Goal: Navigation & Orientation: Find specific page/section

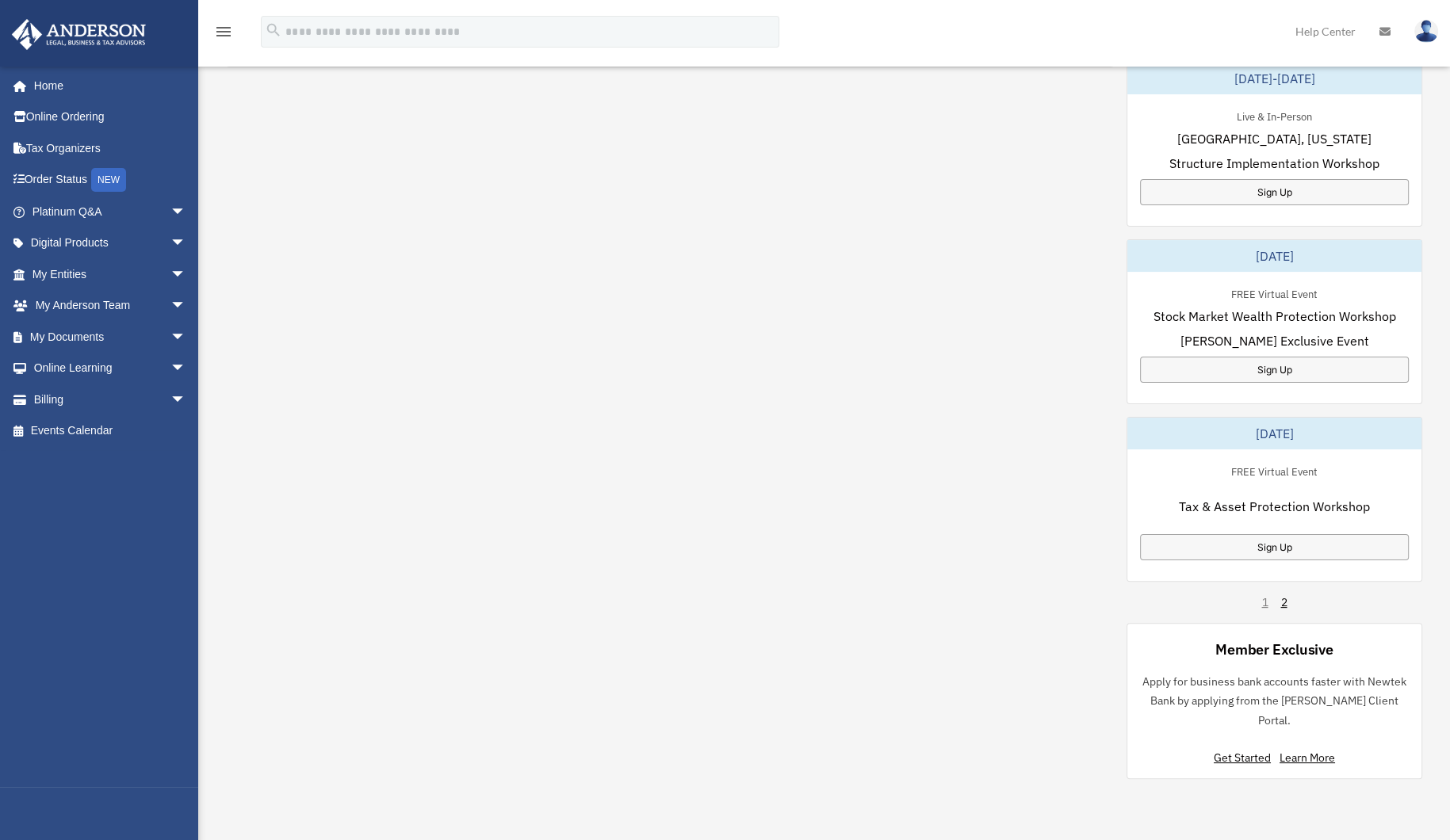
scroll to position [472, 0]
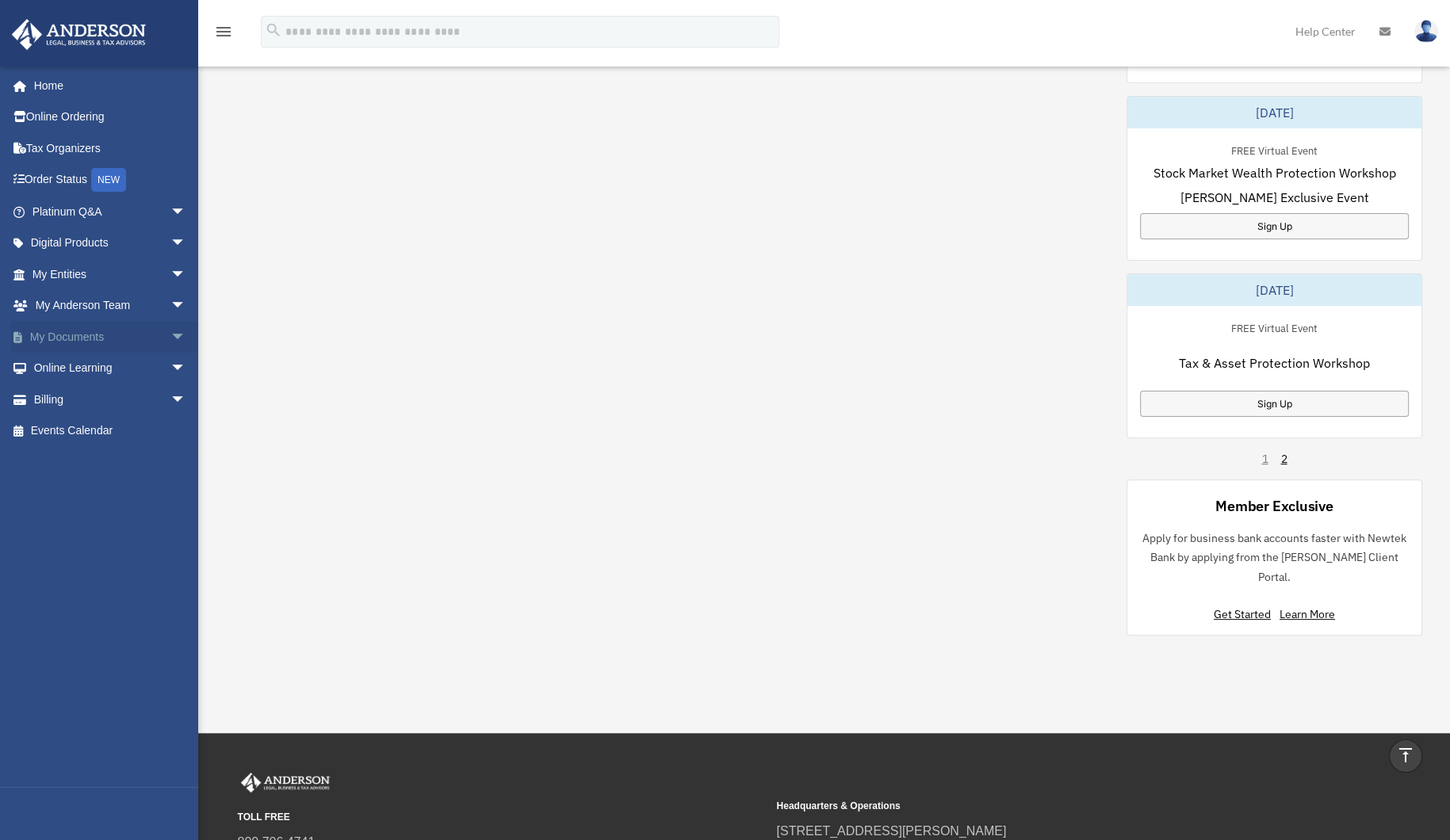
click at [170, 331] on span "arrow_drop_down" at bounding box center [186, 337] width 32 height 33
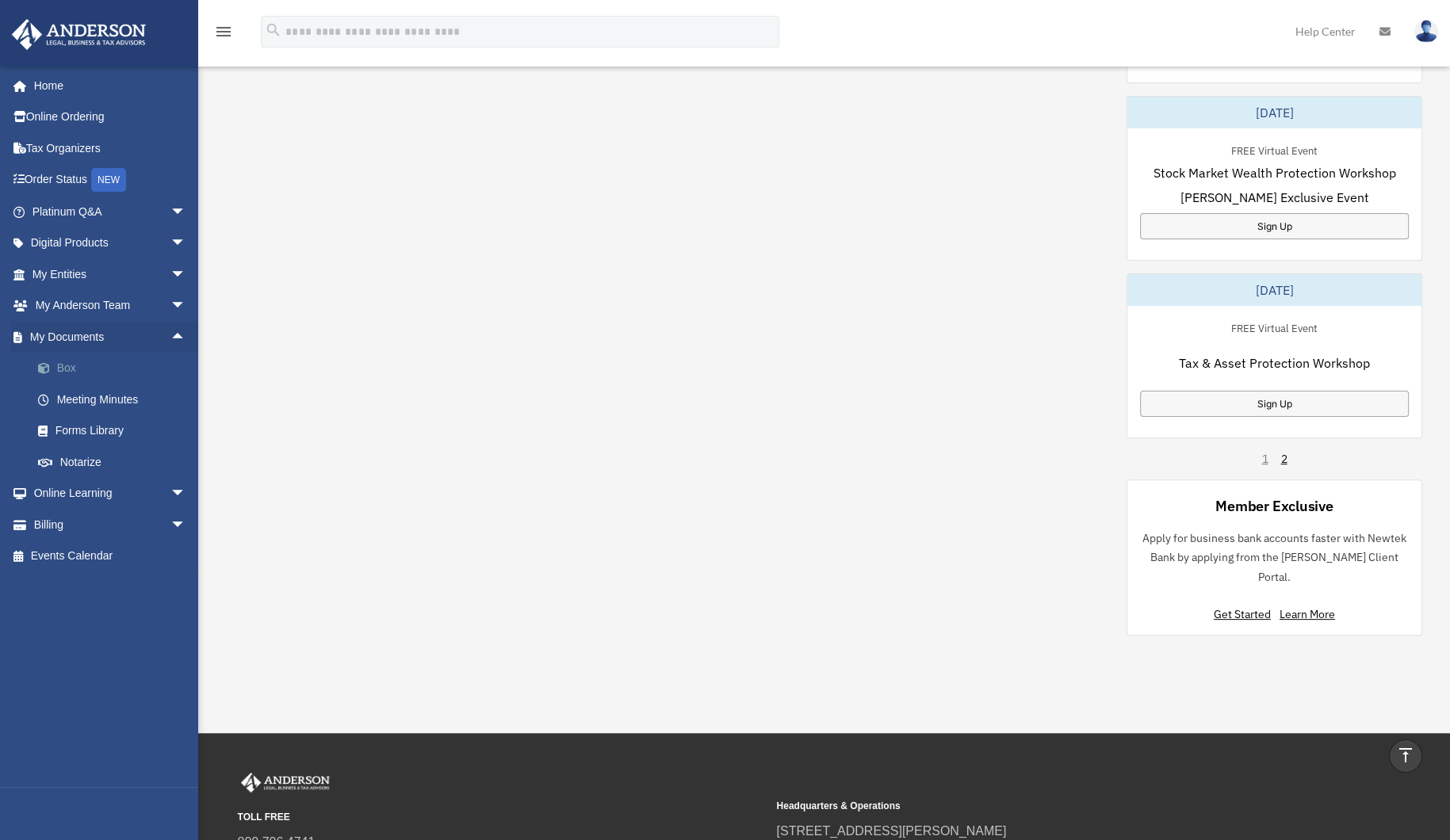
click at [113, 366] on link "Box" at bounding box center [116, 368] width 188 height 32
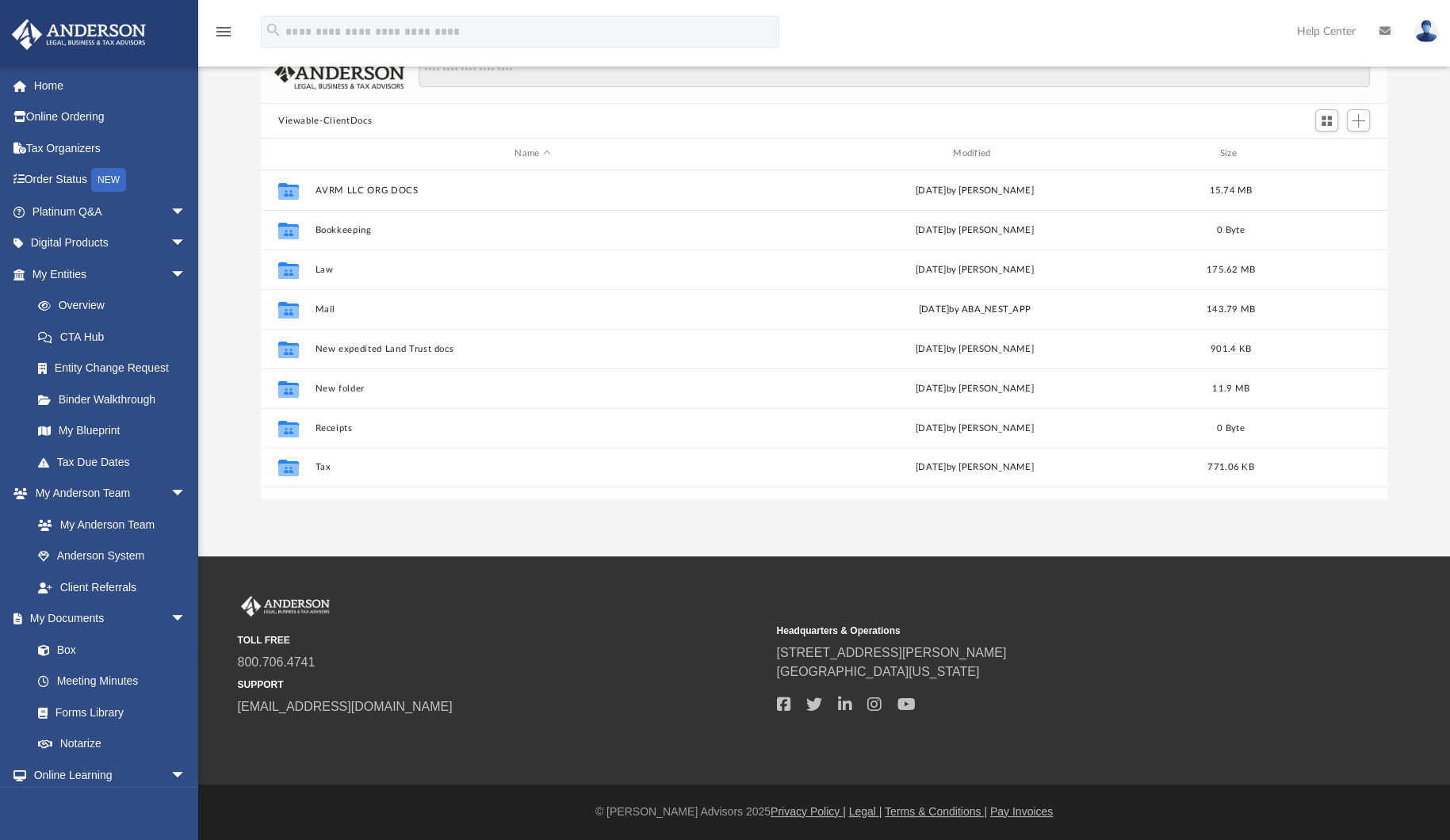
scroll to position [142, 0]
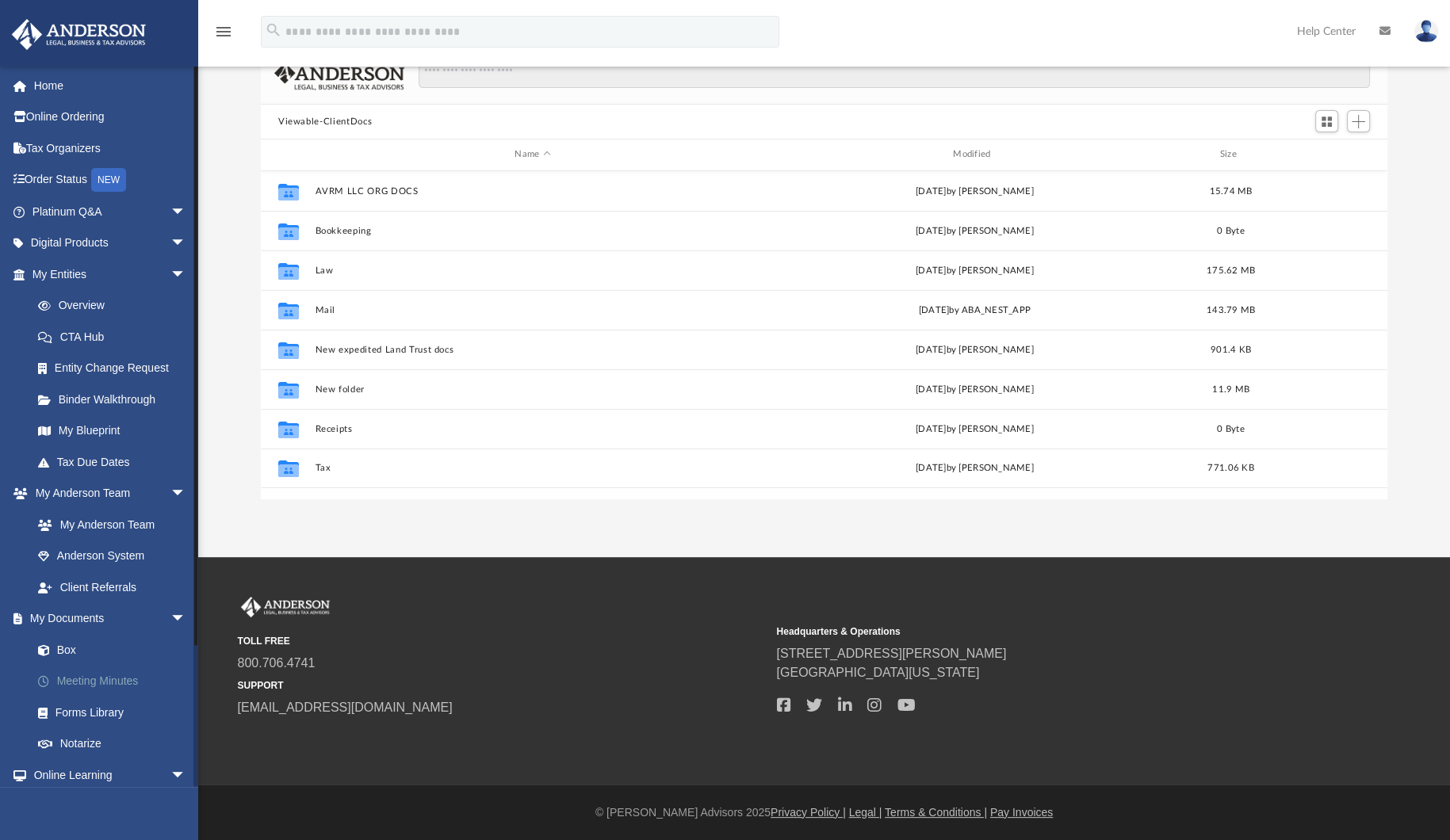
click at [124, 681] on link "Meeting Minutes" at bounding box center [116, 682] width 188 height 32
click at [112, 709] on link "Forms Library" at bounding box center [116, 712] width 188 height 32
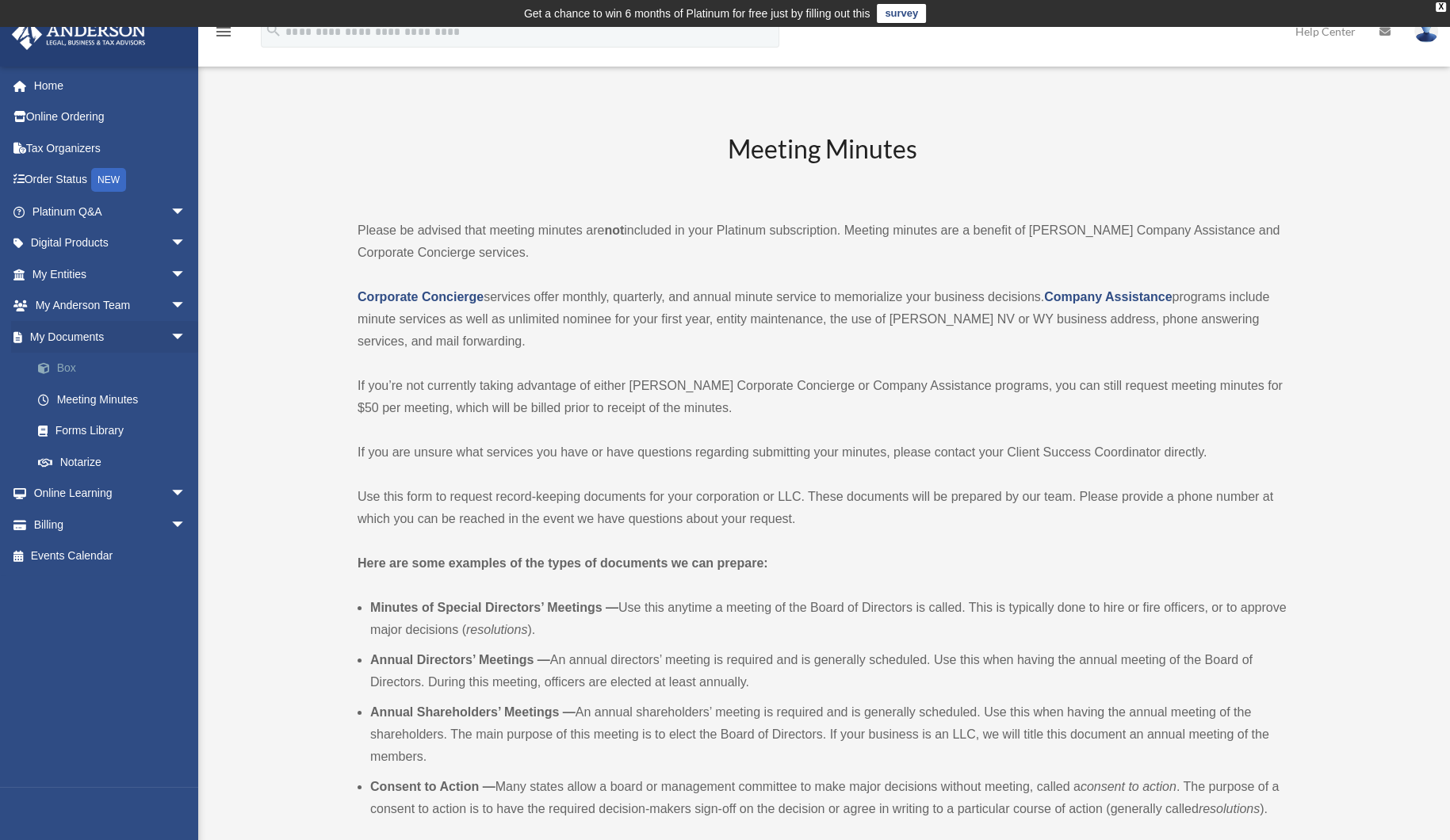
click at [57, 366] on link "Box" at bounding box center [116, 368] width 188 height 32
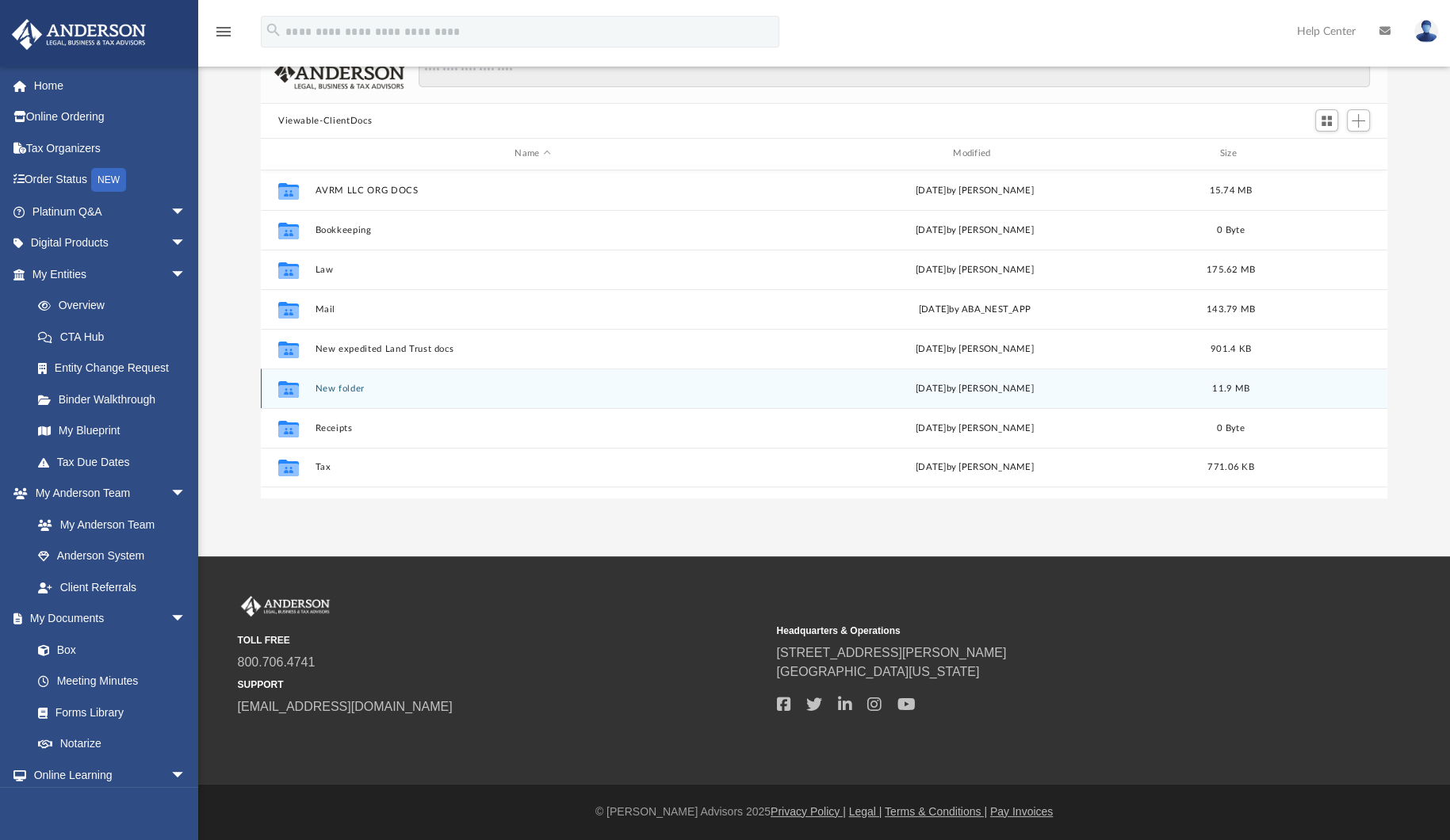
scroll to position [3, 0]
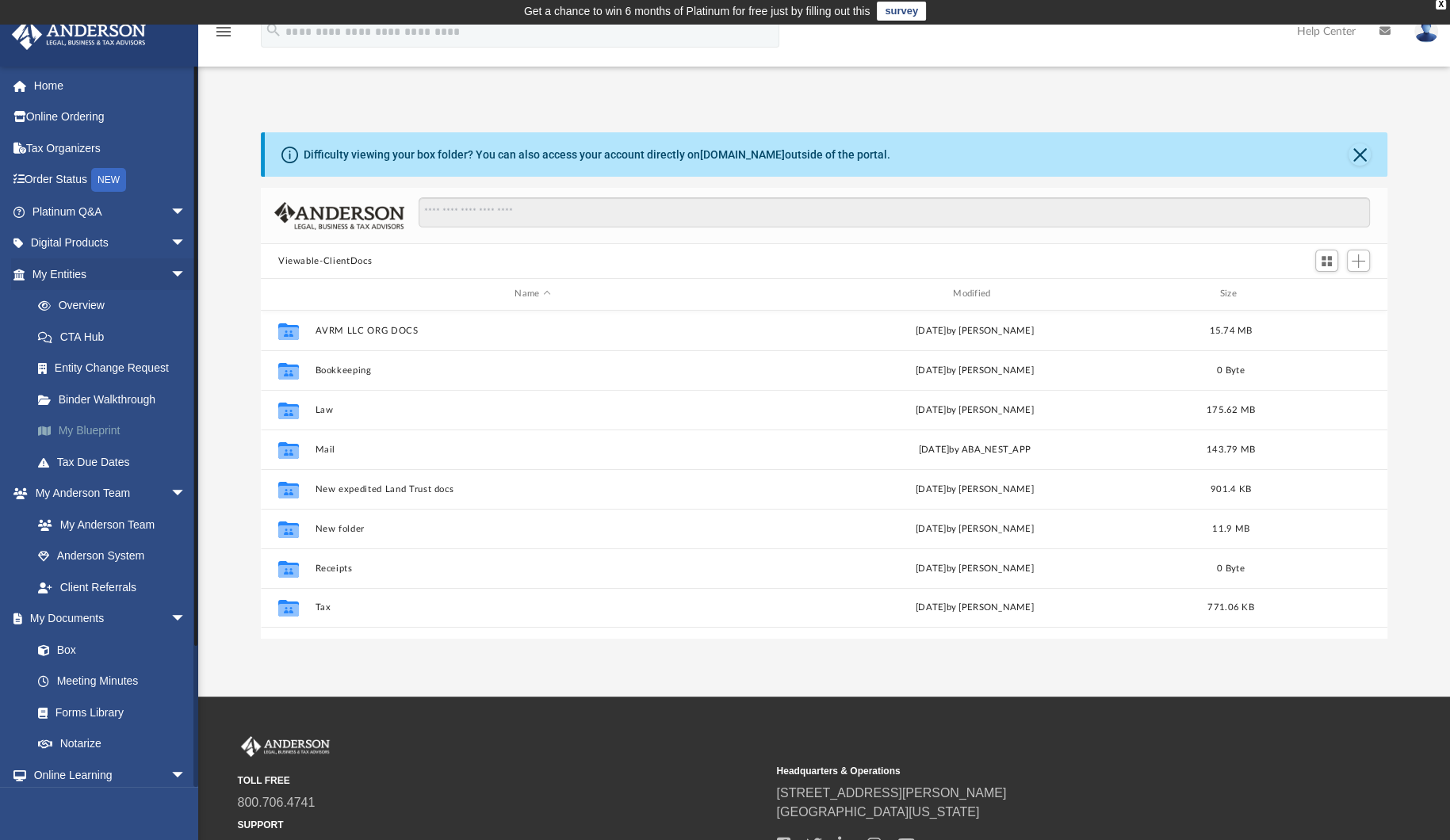
click at [117, 427] on link "My Blueprint" at bounding box center [116, 431] width 188 height 32
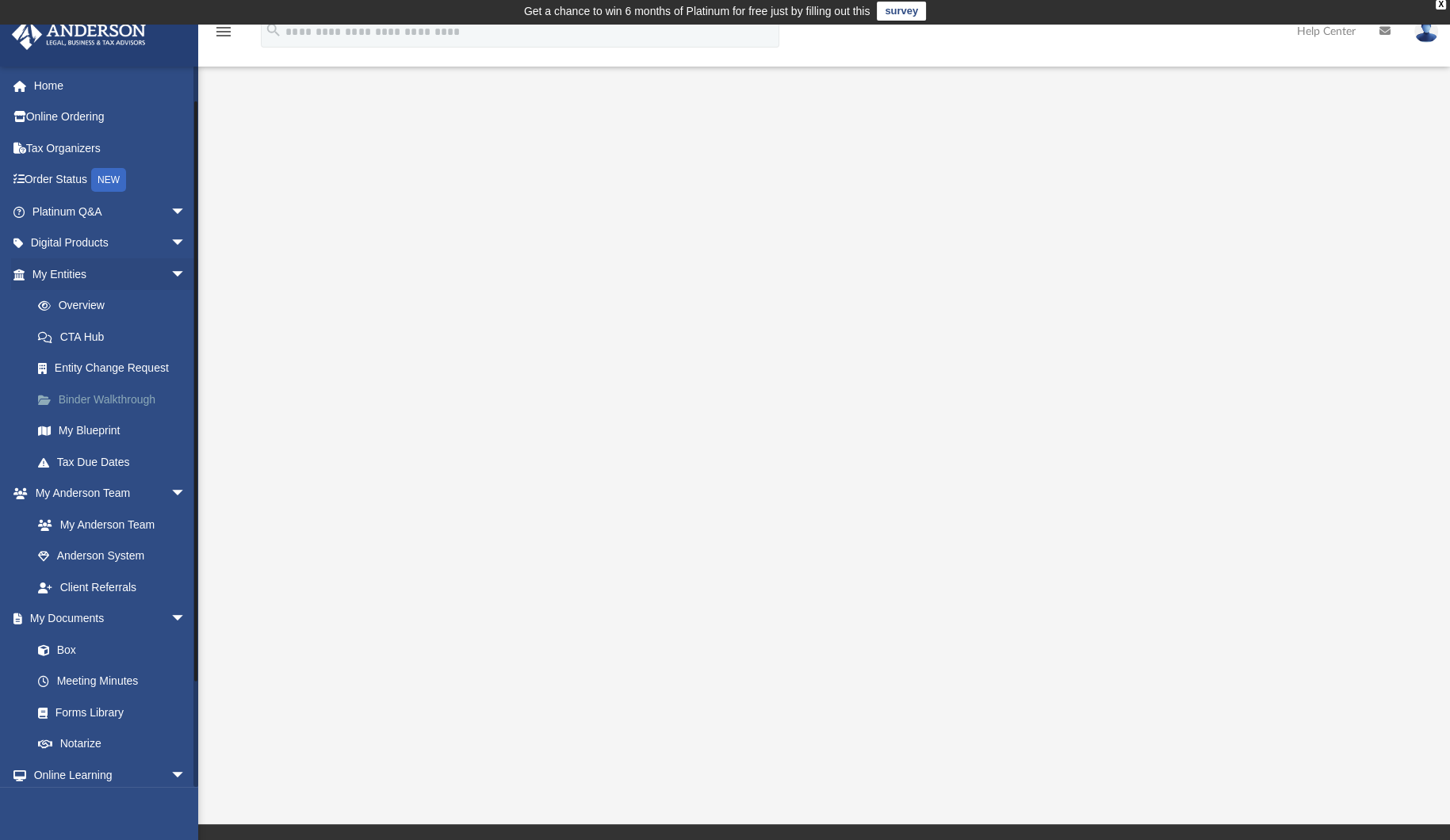
scroll to position [164, 0]
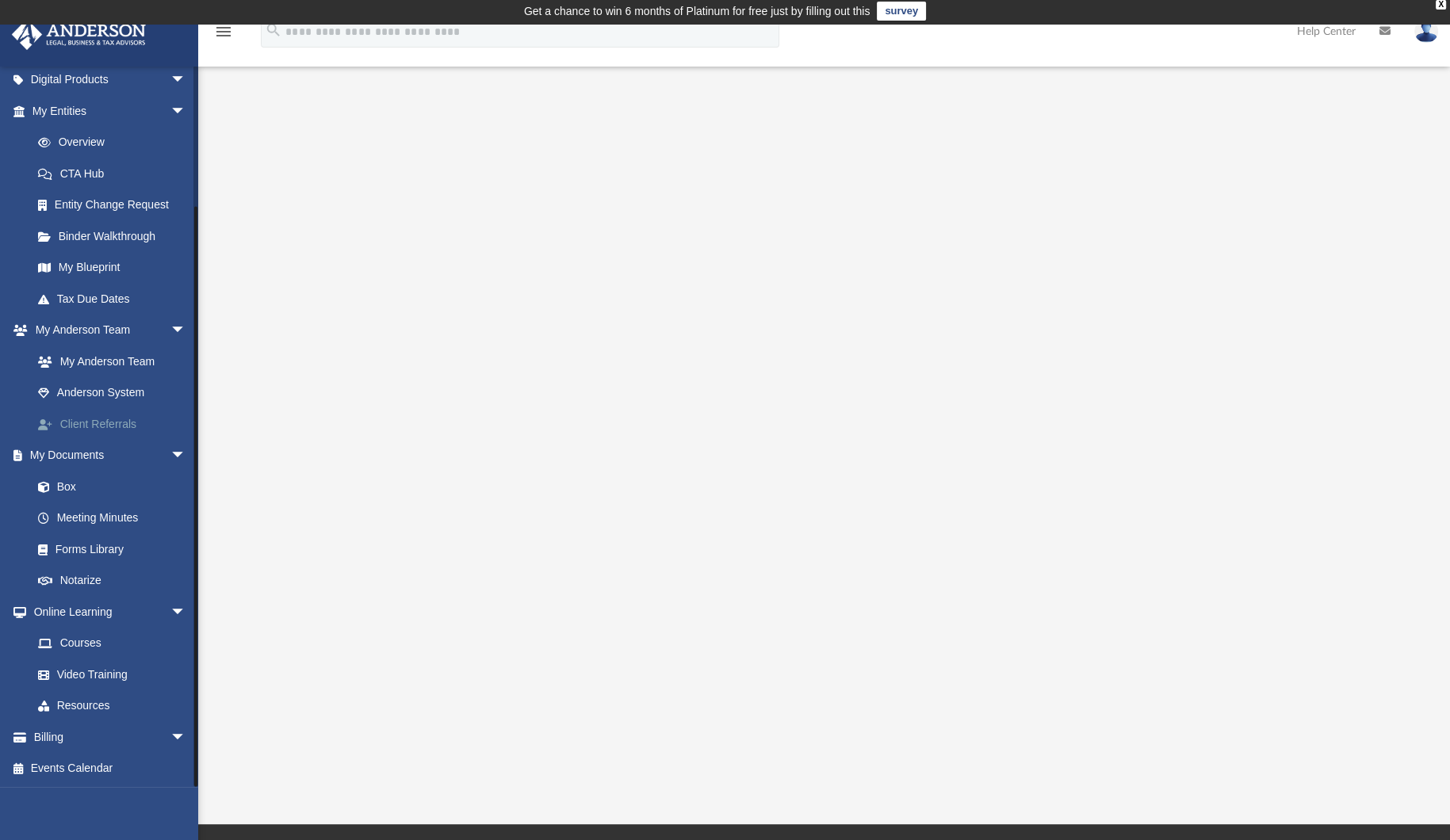
click at [129, 437] on link "Client Referrals" at bounding box center [116, 425] width 188 height 32
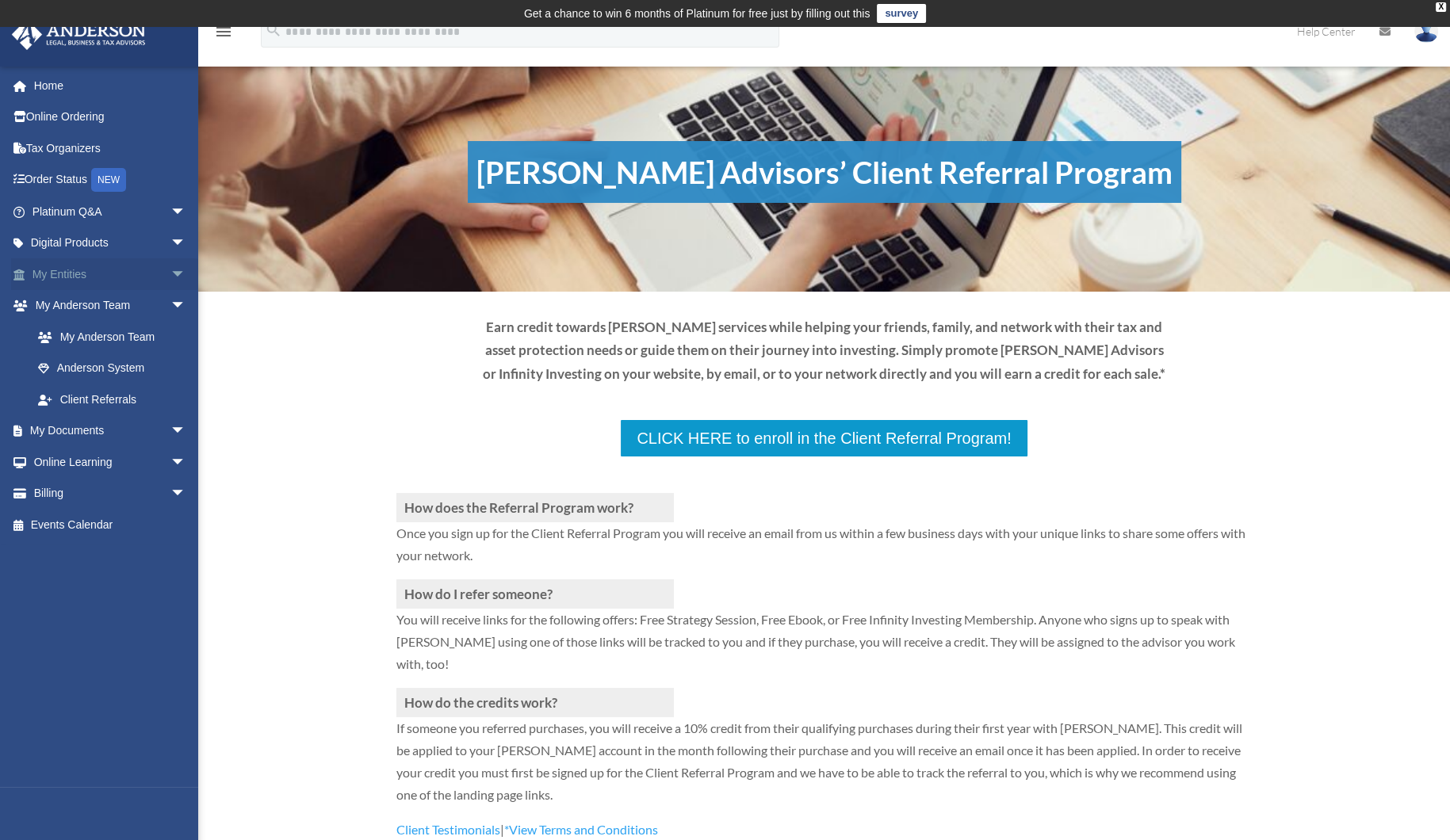
click at [170, 274] on span "arrow_drop_down" at bounding box center [186, 274] width 32 height 33
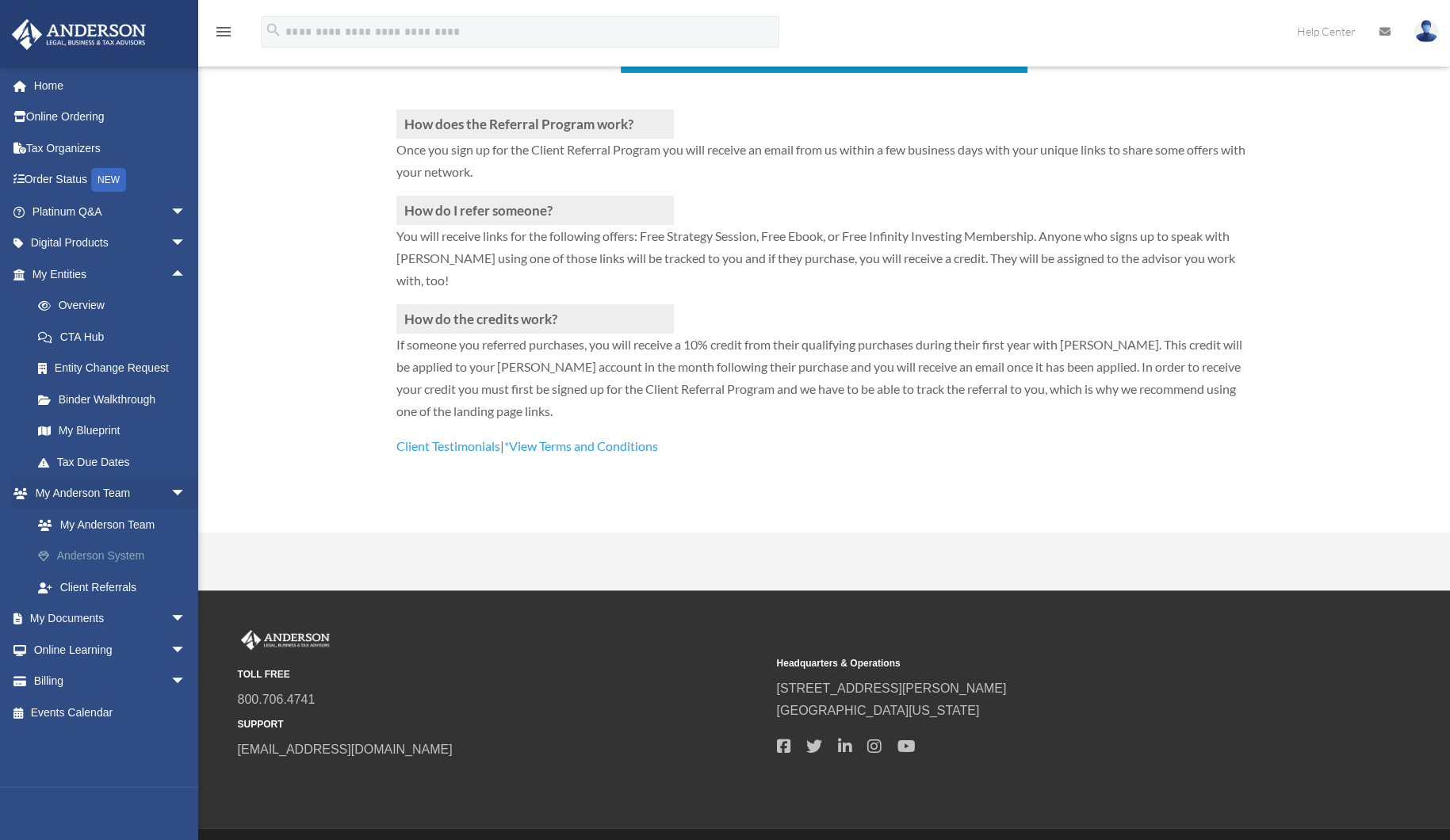
scroll to position [390, 0]
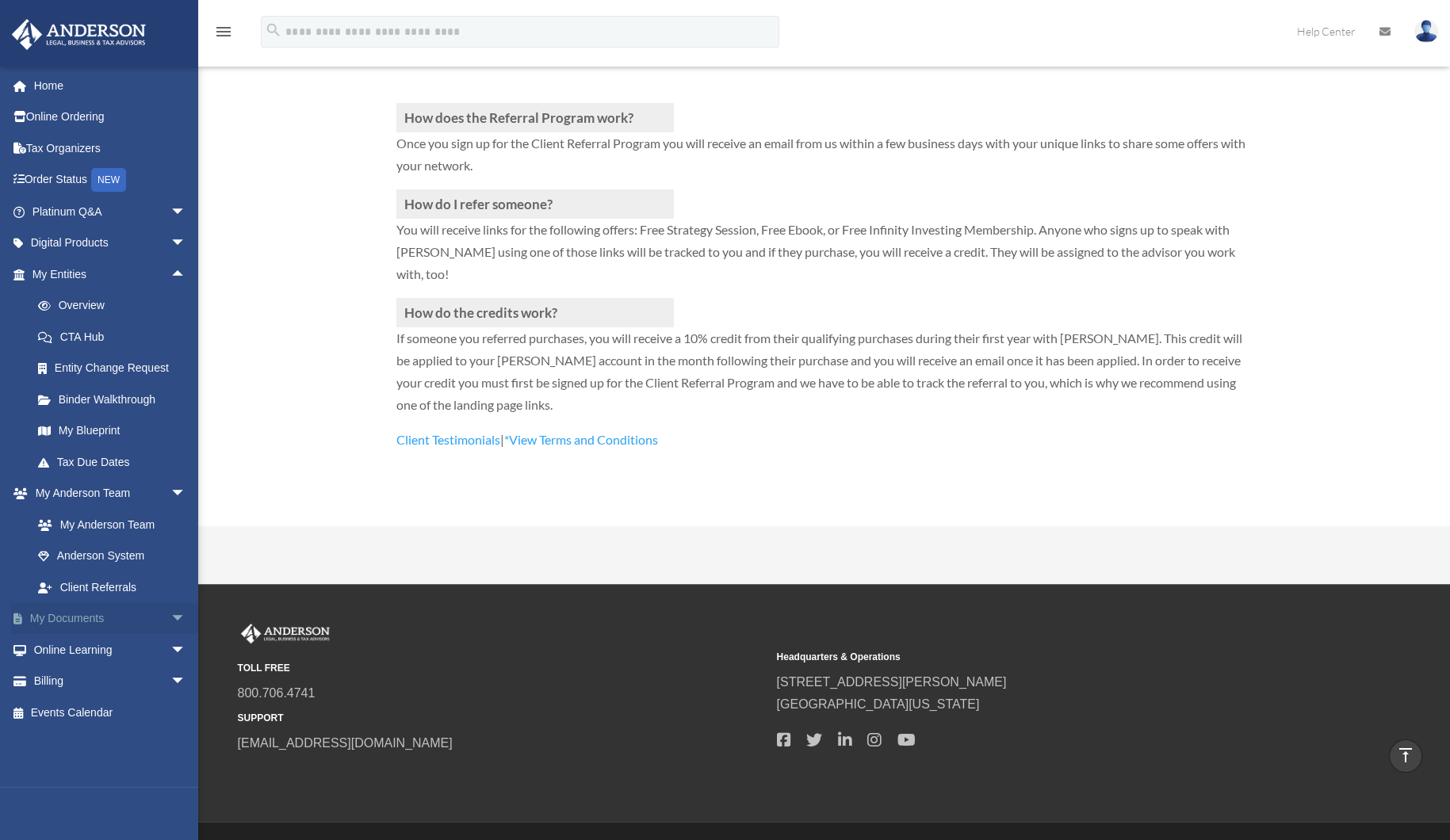
click at [170, 623] on span "arrow_drop_down" at bounding box center [186, 619] width 32 height 33
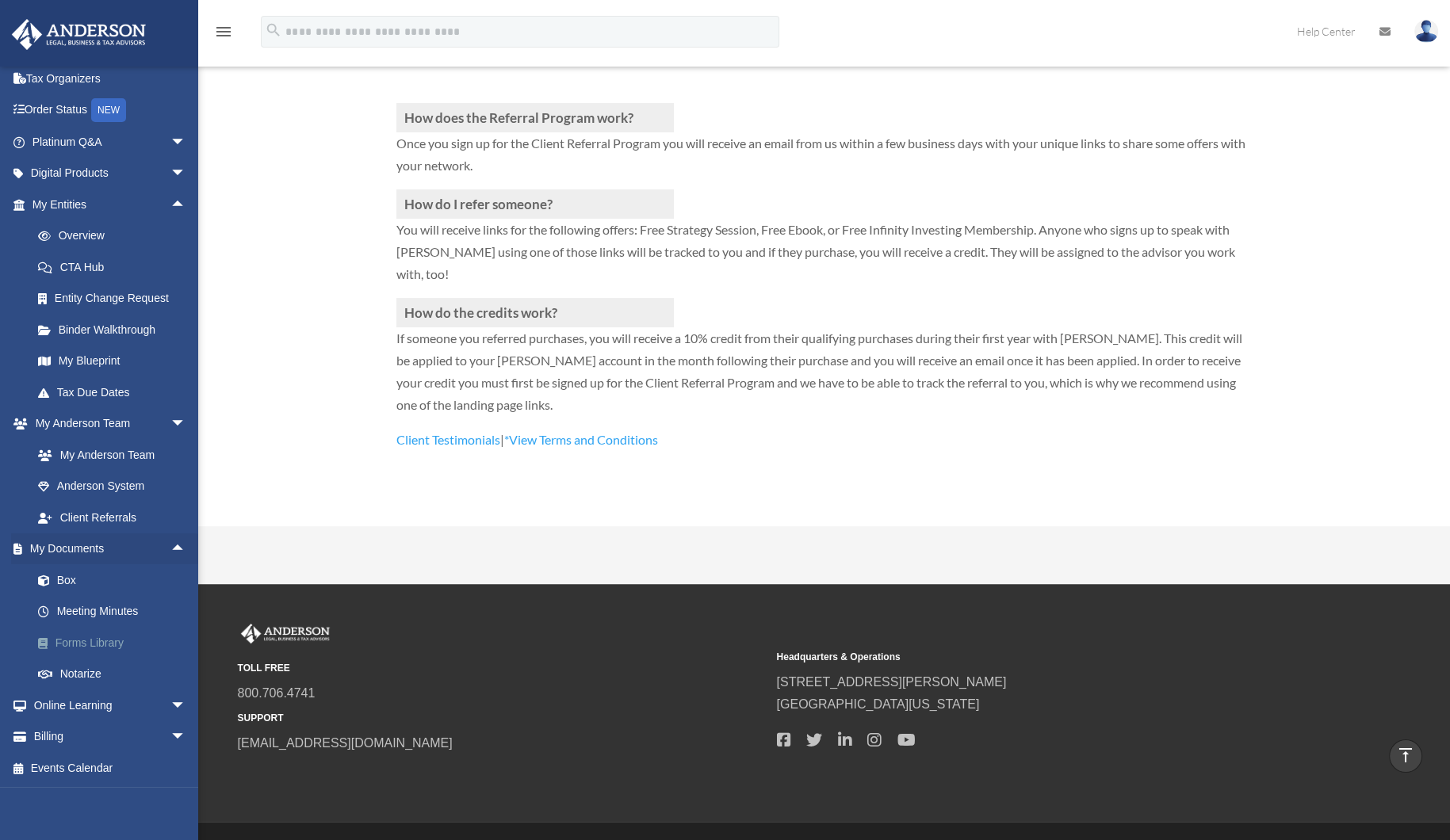
click at [109, 643] on link "Forms Library" at bounding box center [116, 643] width 188 height 32
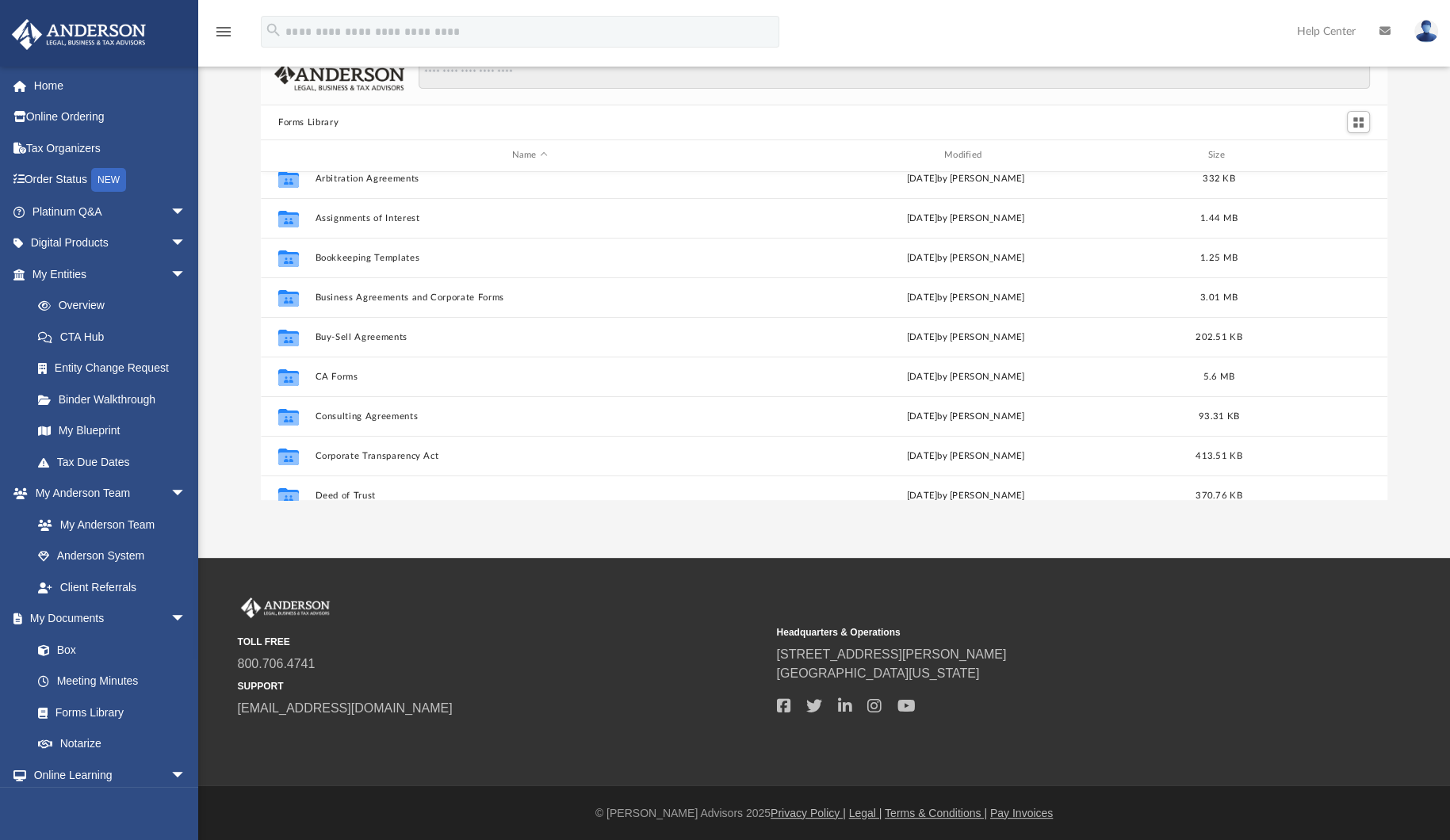
scroll to position [92, 0]
